Goal: Task Accomplishment & Management: Use online tool/utility

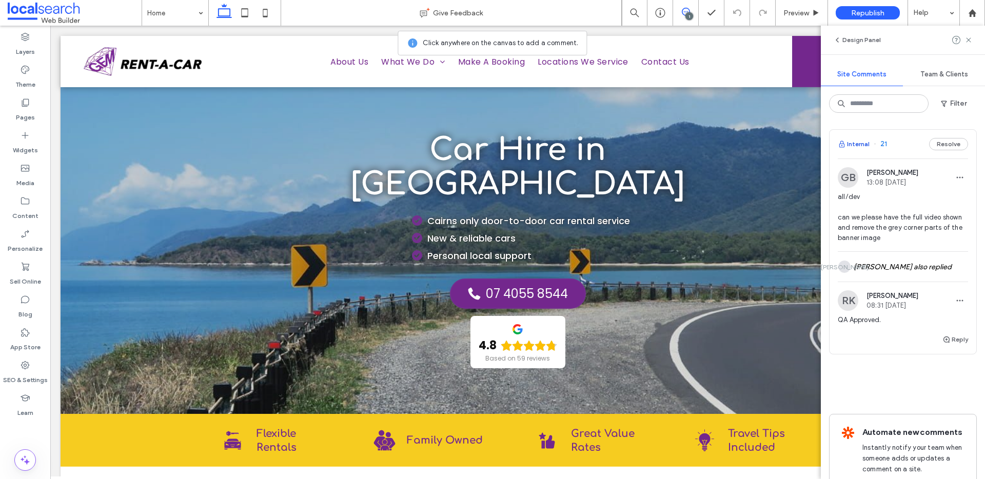
click at [858, 143] on button "Internal" at bounding box center [854, 144] width 32 height 12
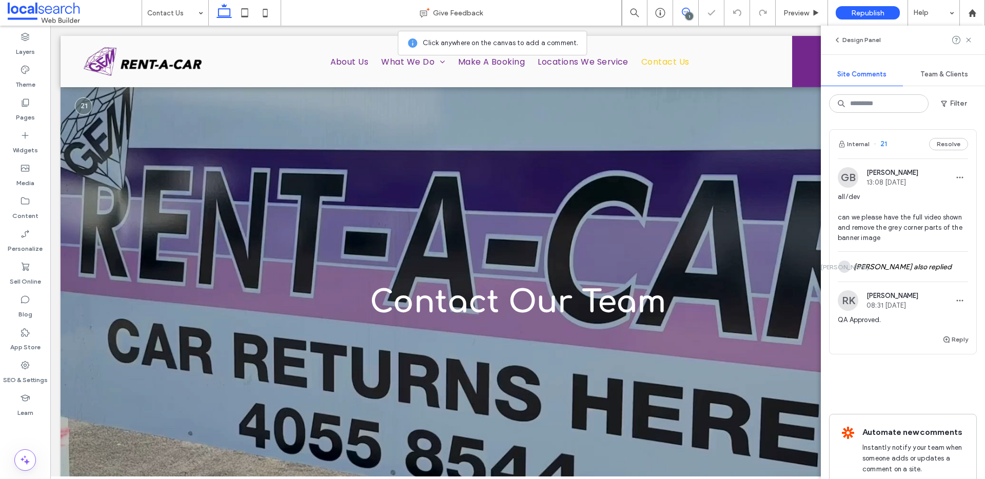
scroll to position [36, 0]
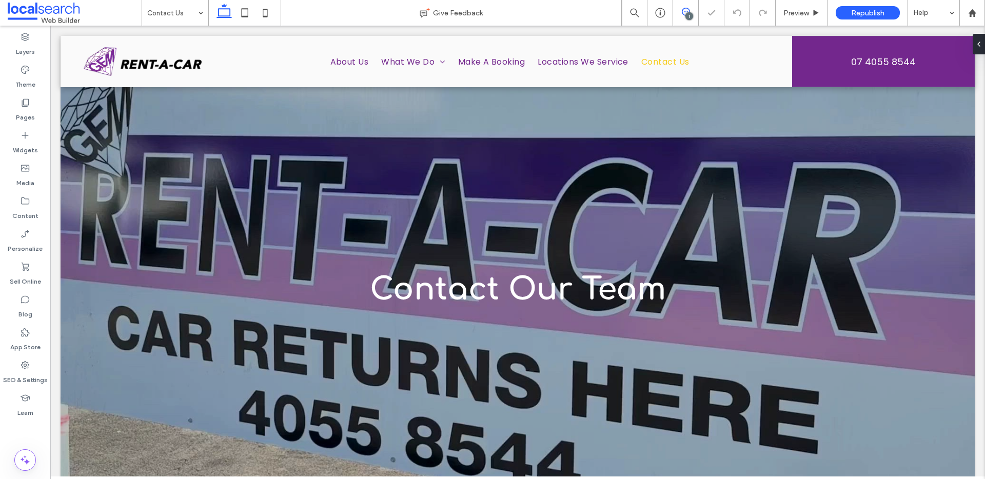
click at [692, 12] on span at bounding box center [685, 12] width 25 height 8
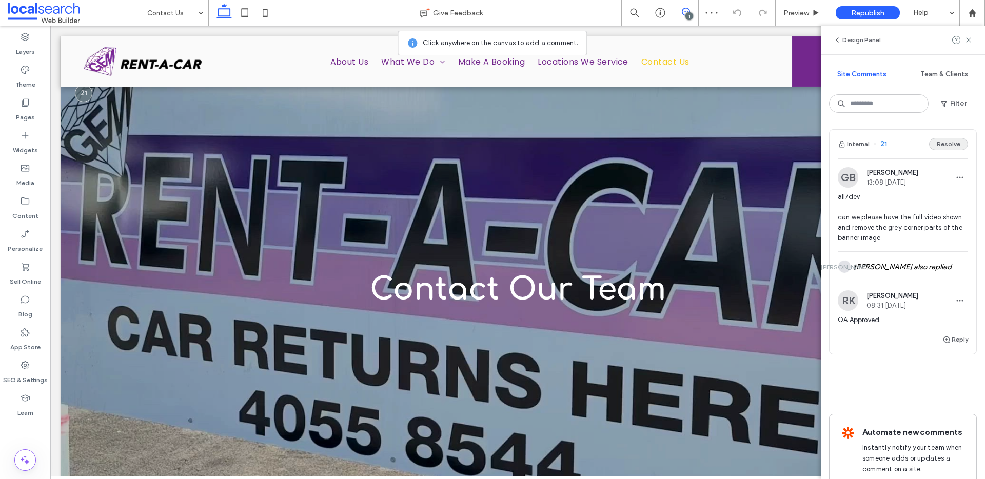
click at [939, 147] on button "Resolve" at bounding box center [948, 144] width 39 height 12
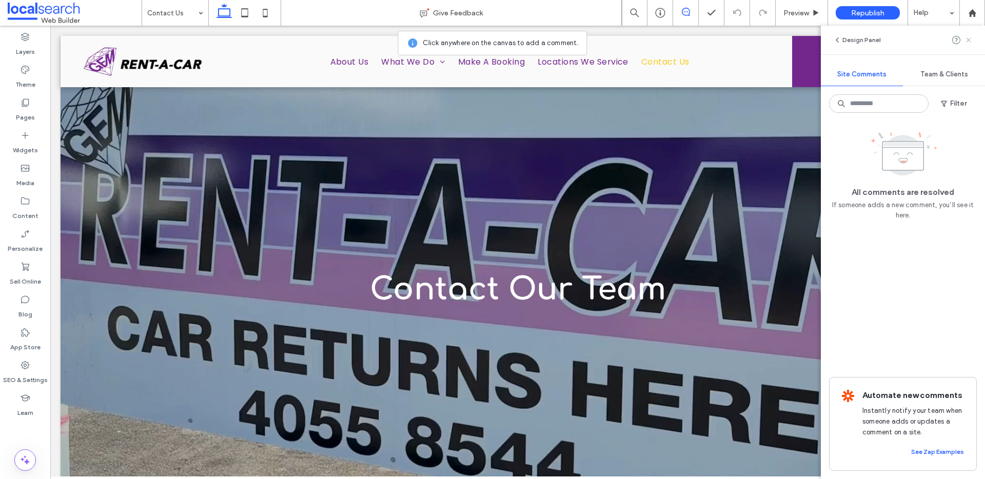
click at [969, 40] on use at bounding box center [968, 39] width 5 height 5
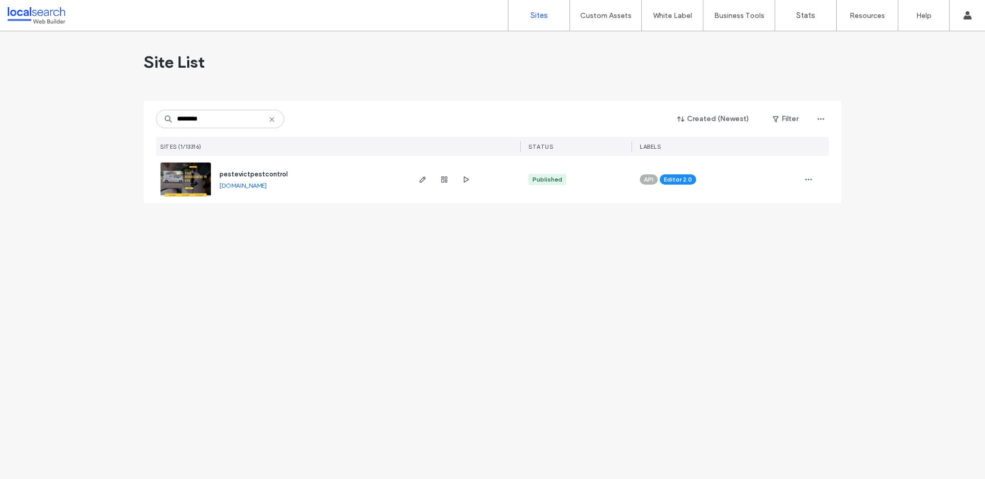
type input "********"
click at [273, 119] on icon at bounding box center [272, 119] width 8 height 8
